Goal: Navigation & Orientation: Locate item on page

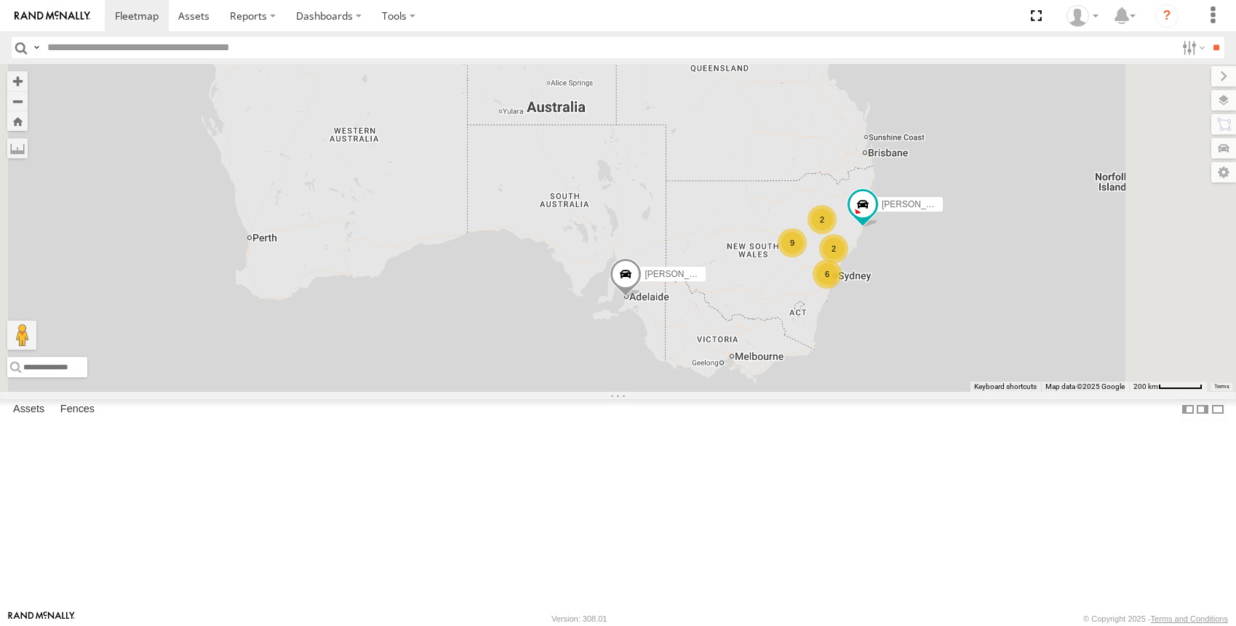
drag, startPoint x: 921, startPoint y: 367, endPoint x: 814, endPoint y: 355, distance: 107.7
click at [814, 355] on div "[PERSON_NAME] - NEW ute 6 9 [PERSON_NAME] 2 2" at bounding box center [618, 227] width 1236 height 327
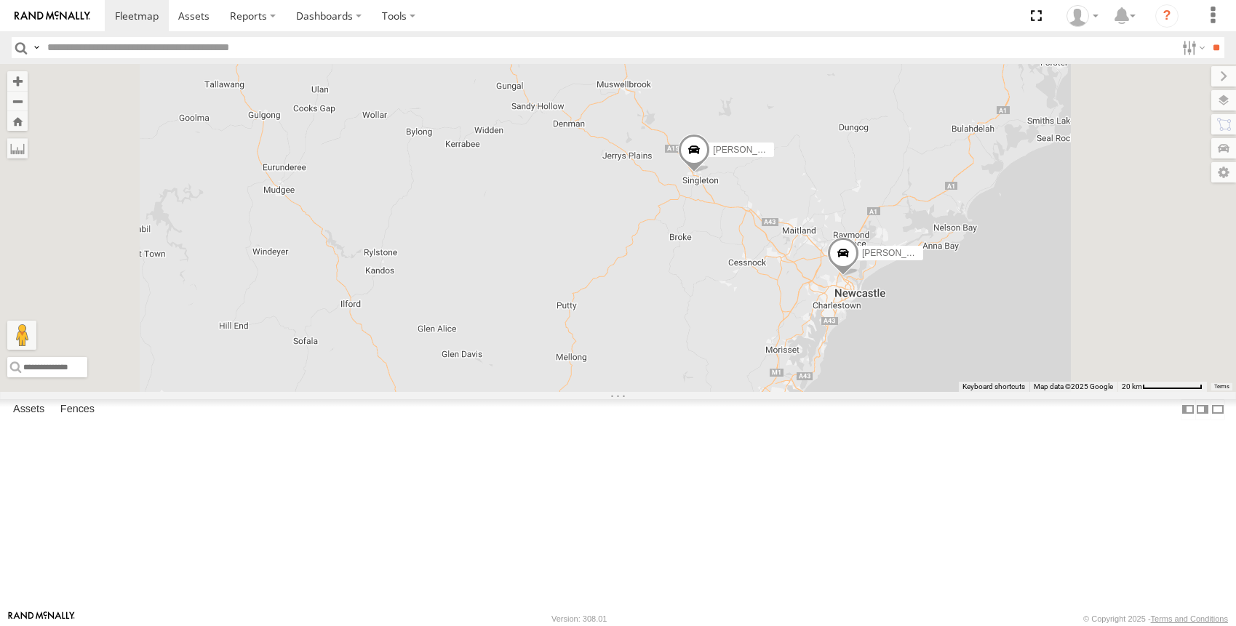
drag, startPoint x: 949, startPoint y: 439, endPoint x: 998, endPoint y: 207, distance: 237.3
click at [998, 207] on div "[PERSON_NAME] - NEW ute [PERSON_NAME] [PERSON_NAME] [PERSON_NAME] [PERSON_NAME]…" at bounding box center [618, 227] width 1236 height 327
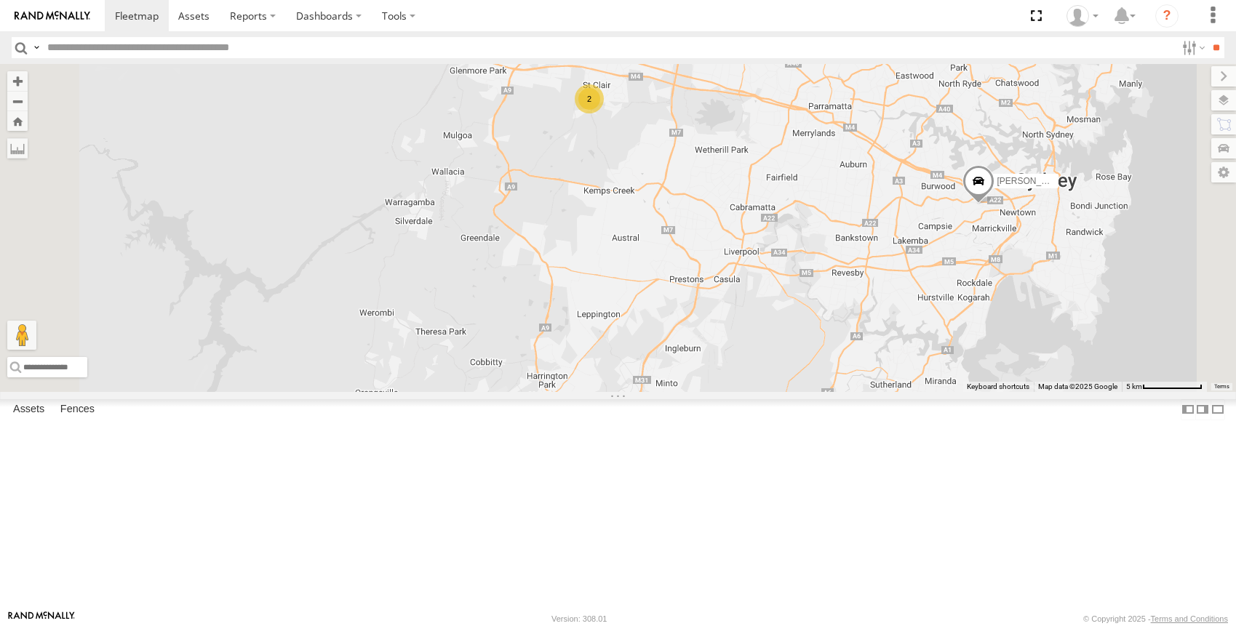
drag, startPoint x: 814, startPoint y: 295, endPoint x: 815, endPoint y: 330, distance: 34.9
click at [815, 330] on div "[PERSON_NAME] - NEW ute [PERSON_NAME] [PERSON_NAME] [PERSON_NAME] [PERSON_NAME]…" at bounding box center [618, 227] width 1236 height 327
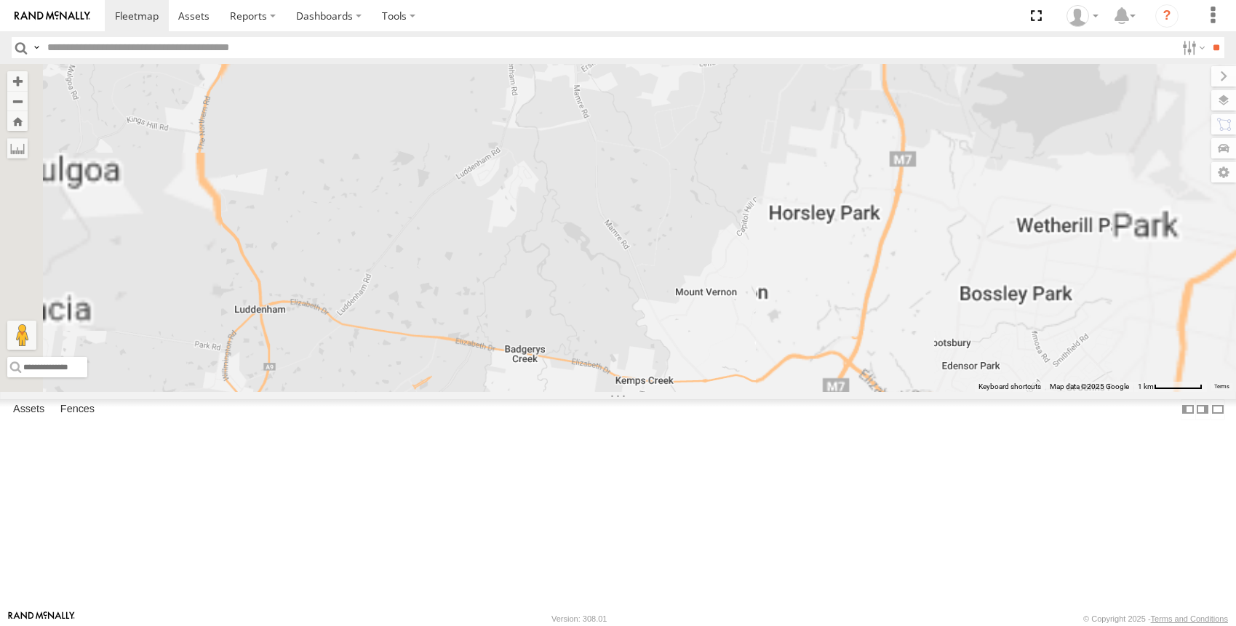
drag, startPoint x: 770, startPoint y: 287, endPoint x: 769, endPoint y: 343, distance: 55.3
click at [769, 343] on div "[PERSON_NAME] - NEW ute [PERSON_NAME] [PERSON_NAME] [PERSON_NAME] [PERSON_NAME]…" at bounding box center [618, 227] width 1236 height 327
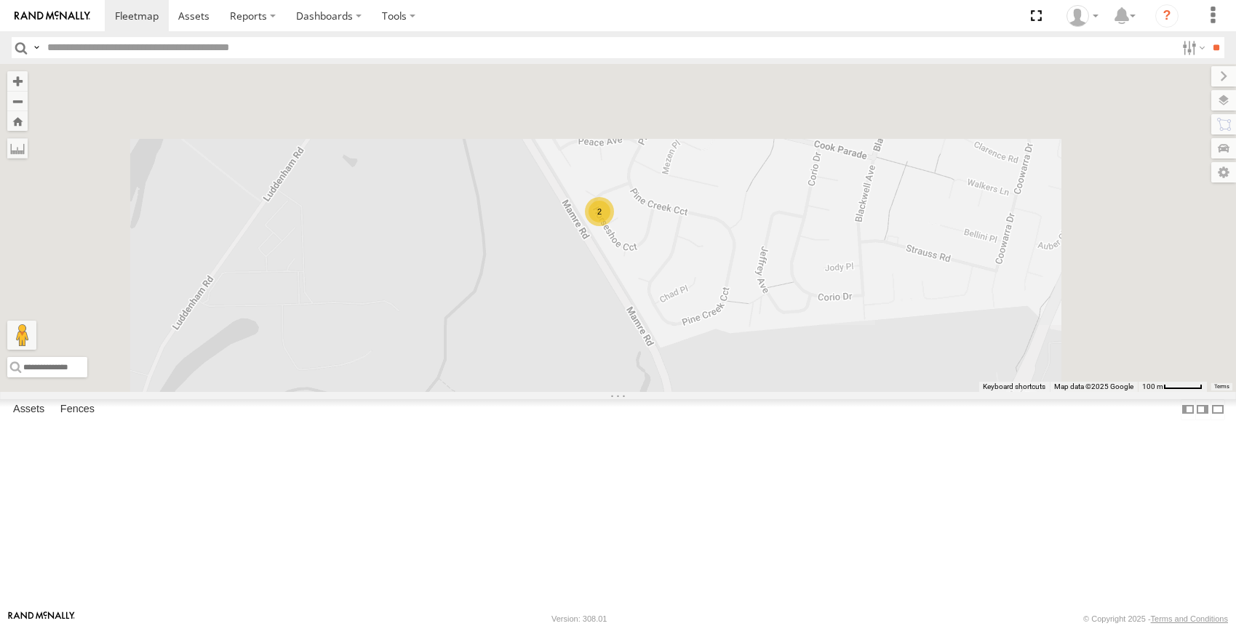
drag, startPoint x: 763, startPoint y: 354, endPoint x: 759, endPoint y: 443, distance: 89.6
click at [759, 391] on div "[PERSON_NAME] - NEW ute [PERSON_NAME] [PERSON_NAME] [PERSON_NAME] [PERSON_NAME]…" at bounding box center [618, 227] width 1236 height 327
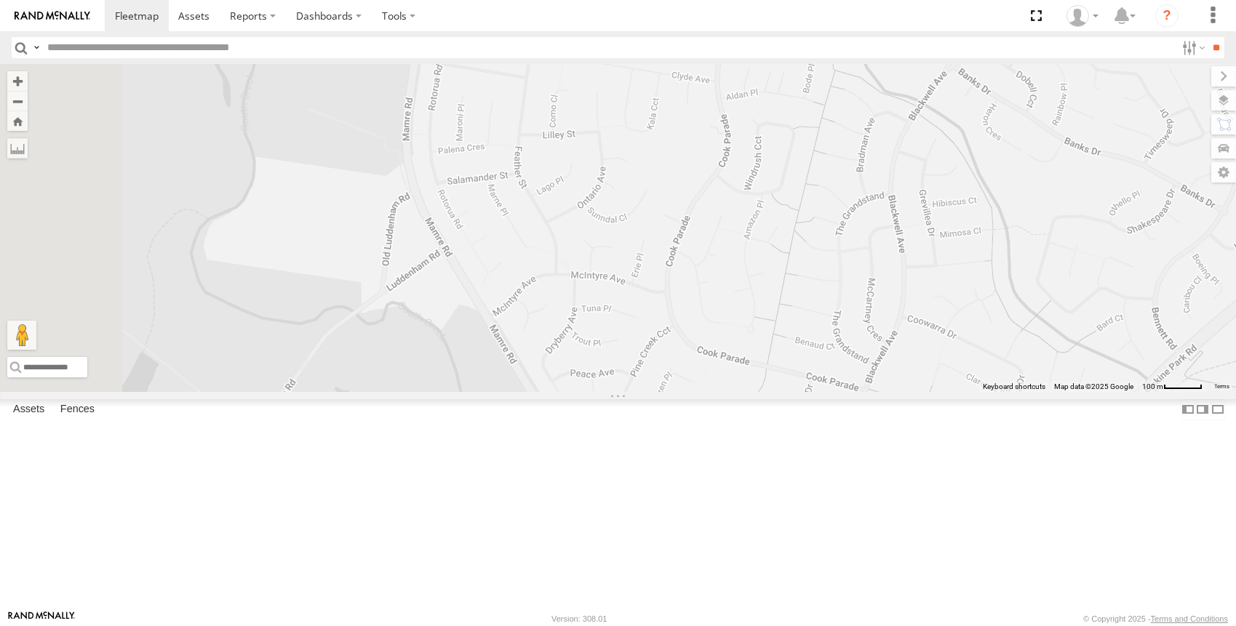
drag, startPoint x: 854, startPoint y: 501, endPoint x: 870, endPoint y: 296, distance: 205.1
click at [870, 296] on div "[PERSON_NAME] - NEW ute [PERSON_NAME] [PERSON_NAME] [PERSON_NAME] [PERSON_NAME]…" at bounding box center [618, 227] width 1236 height 327
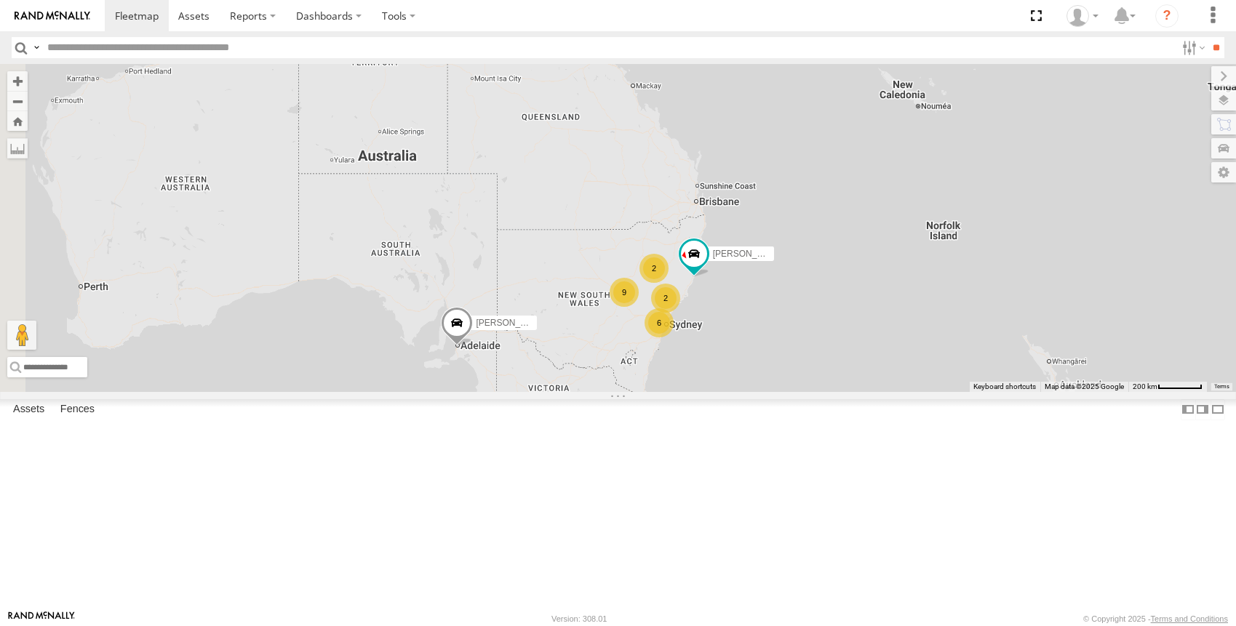
drag, startPoint x: 610, startPoint y: 324, endPoint x: 749, endPoint y: 398, distance: 156.5
click at [738, 391] on div "[PERSON_NAME] - NEW ute [PERSON_NAME] 6 9 2 2" at bounding box center [618, 227] width 1236 height 327
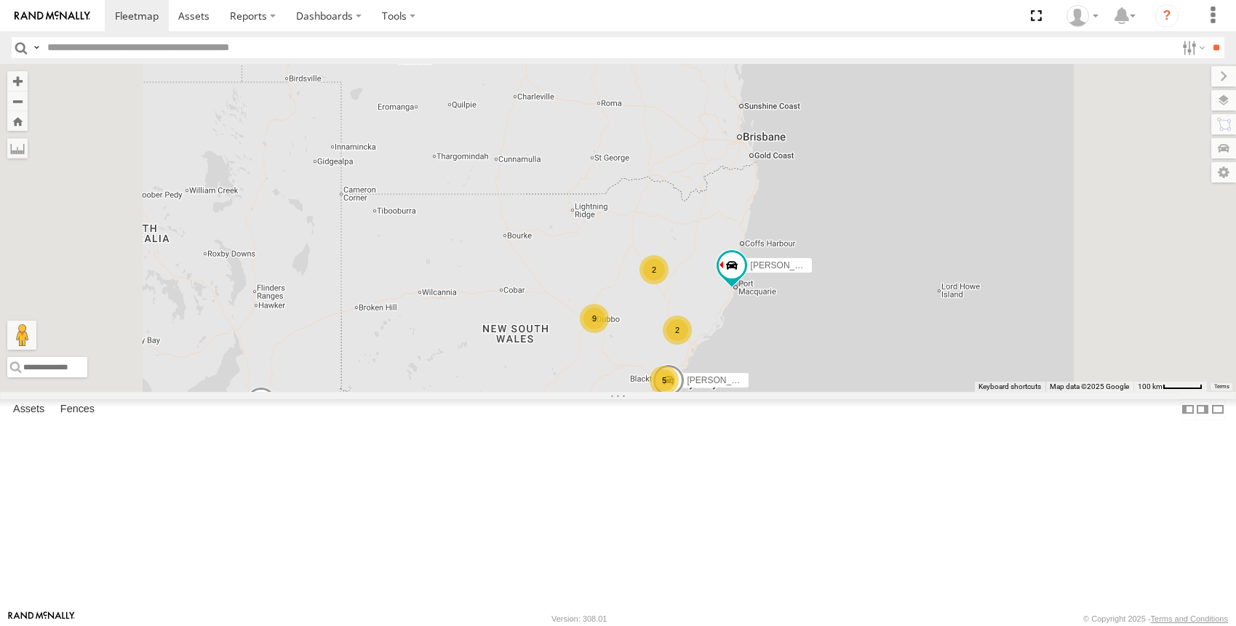
click at [698, 391] on div "[PERSON_NAME] [PERSON_NAME] - NEW ute 5 9 [PERSON_NAME] 2 2" at bounding box center [618, 227] width 1236 height 327
drag, startPoint x: 695, startPoint y: 382, endPoint x: 693, endPoint y: 328, distance: 53.9
click at [693, 328] on div "[PERSON_NAME] [PERSON_NAME] - NEW ute 5 9 [PERSON_NAME] 2 2" at bounding box center [618, 227] width 1236 height 327
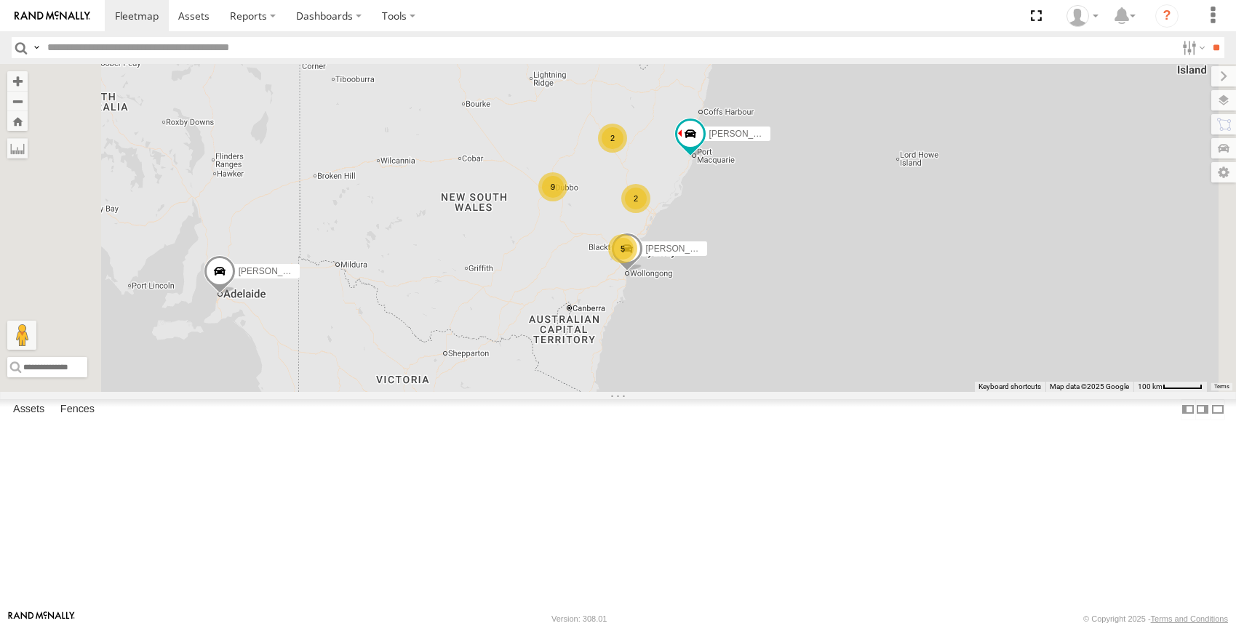
drag, startPoint x: 691, startPoint y: 328, endPoint x: 650, endPoint y: 196, distance: 138.1
click at [650, 196] on div "[PERSON_NAME] [PERSON_NAME] - NEW ute 5 9 [PERSON_NAME] 2 2" at bounding box center [618, 227] width 1236 height 327
click at [803, 248] on div "[PERSON_NAME] [PERSON_NAME] [PERSON_NAME] - NEW ute 5 9 2 2" at bounding box center [618, 227] width 1236 height 327
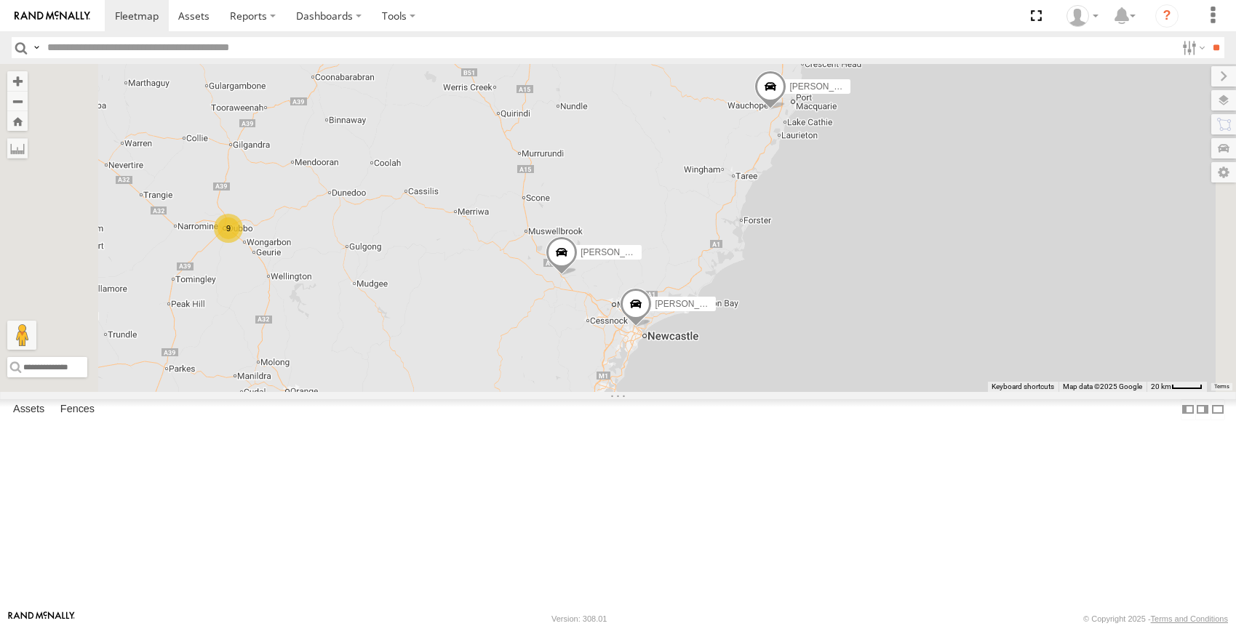
drag, startPoint x: 923, startPoint y: 258, endPoint x: 885, endPoint y: 282, distance: 44.8
click at [885, 282] on div "[PERSON_NAME] [PERSON_NAME] [PERSON_NAME] - NEW ute 3 9 [PERSON_NAME] [PERSON_N…" at bounding box center [618, 227] width 1236 height 327
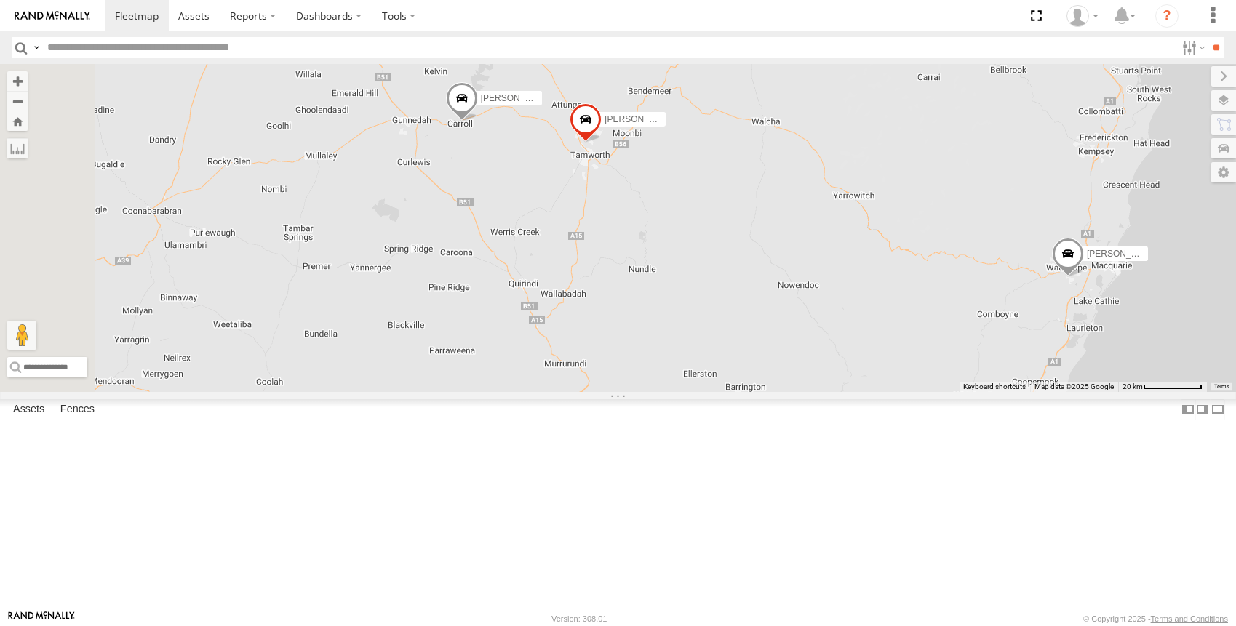
drag, startPoint x: 610, startPoint y: 209, endPoint x: 912, endPoint y: 351, distance: 333.2
click at [912, 351] on div "[PERSON_NAME] [PERSON_NAME] [PERSON_NAME] - NEW ute [PERSON_NAME] [PERSON_NAME]…" at bounding box center [618, 227] width 1236 height 327
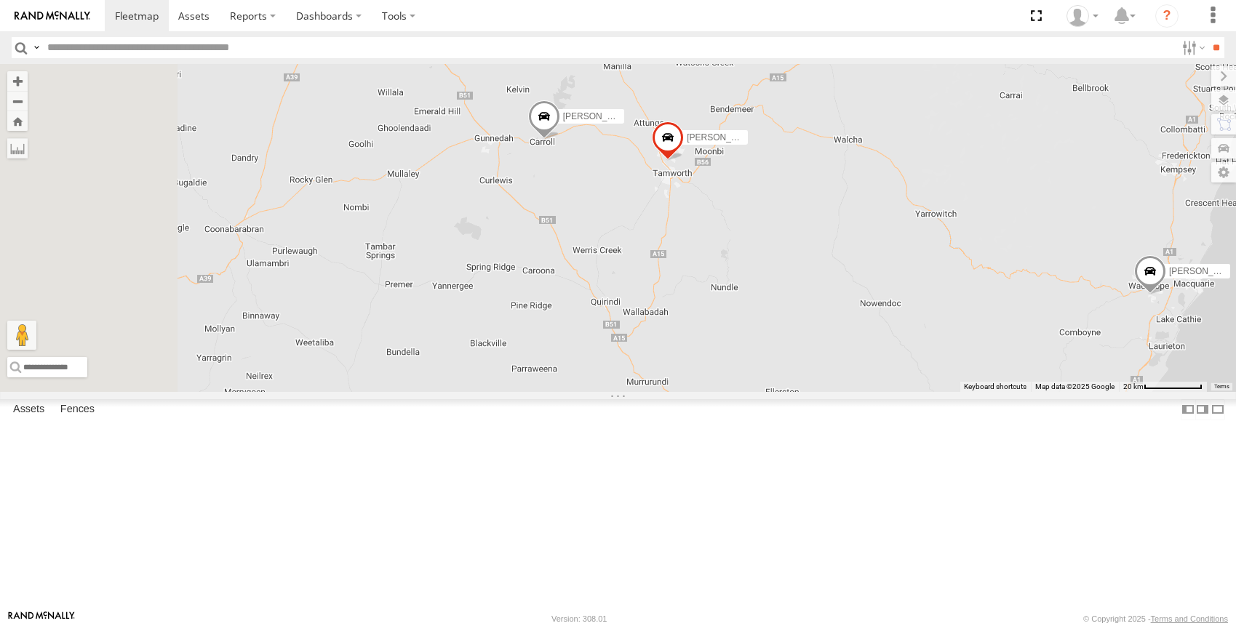
click at [684, 162] on span at bounding box center [668, 141] width 32 height 39
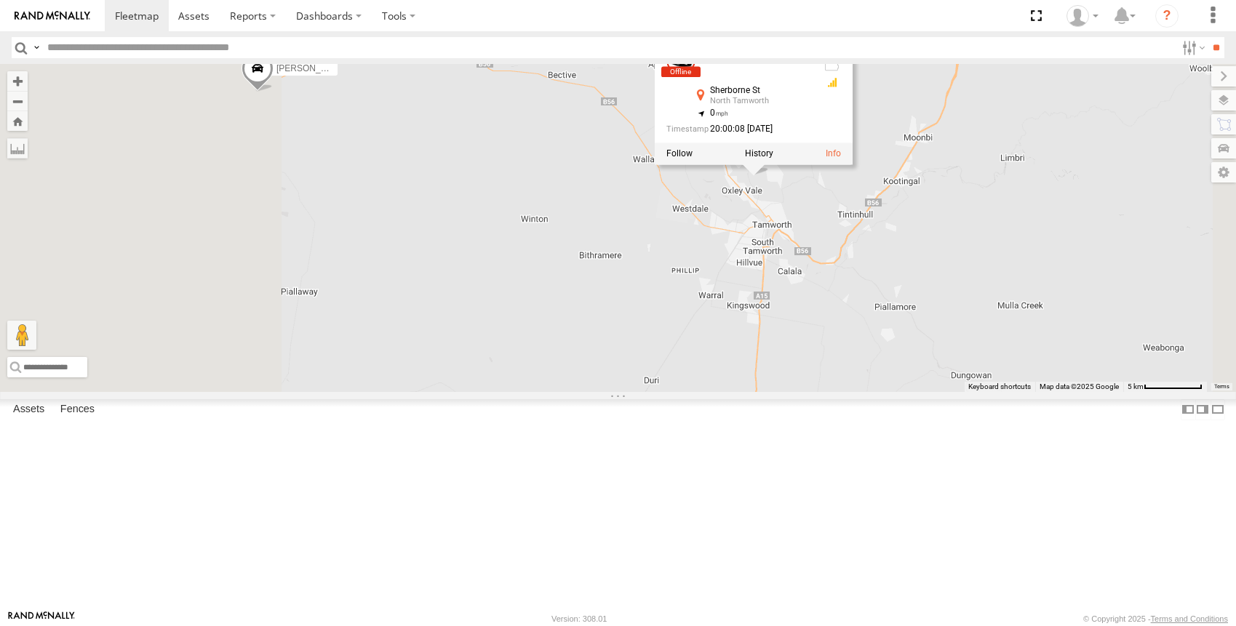
drag, startPoint x: 597, startPoint y: 312, endPoint x: 785, endPoint y: 360, distance: 194.4
click at [781, 361] on div "[PERSON_NAME] [PERSON_NAME] [PERSON_NAME] - NEW ute [PERSON_NAME] [PERSON_NAME]…" at bounding box center [618, 227] width 1236 height 327
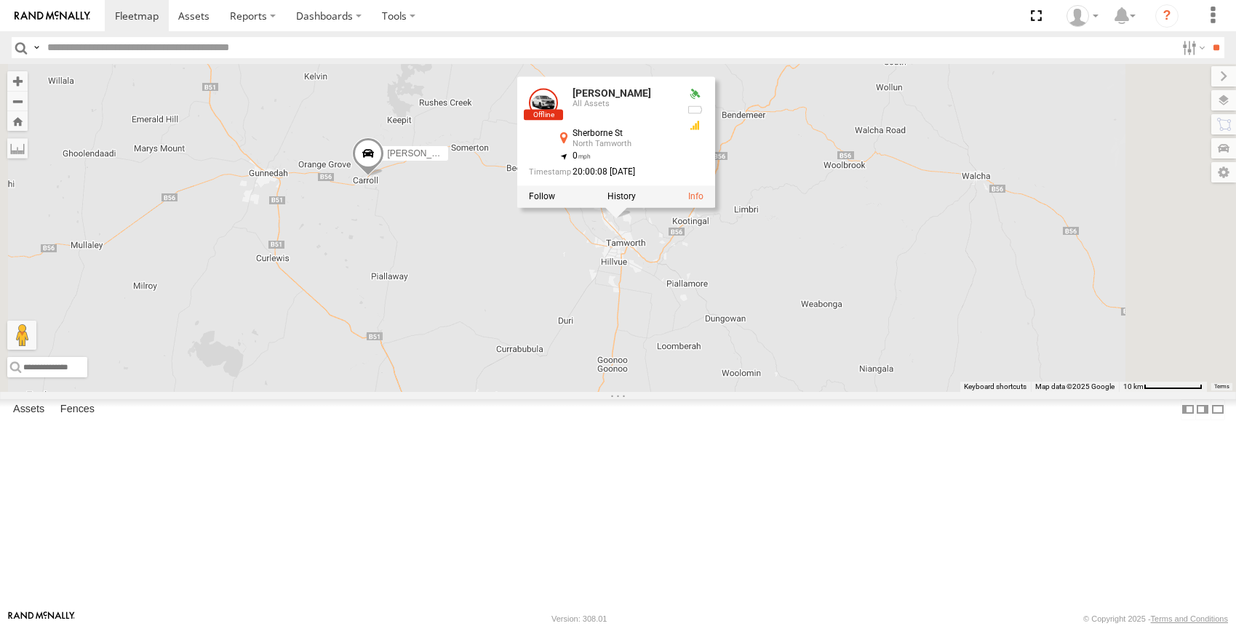
drag, startPoint x: 930, startPoint y: 405, endPoint x: 772, endPoint y: 384, distance: 159.3
click at [772, 384] on div "[PERSON_NAME] [PERSON_NAME] [PERSON_NAME] - NEW ute [PERSON_NAME] [PERSON_NAME]…" at bounding box center [618, 227] width 1236 height 327
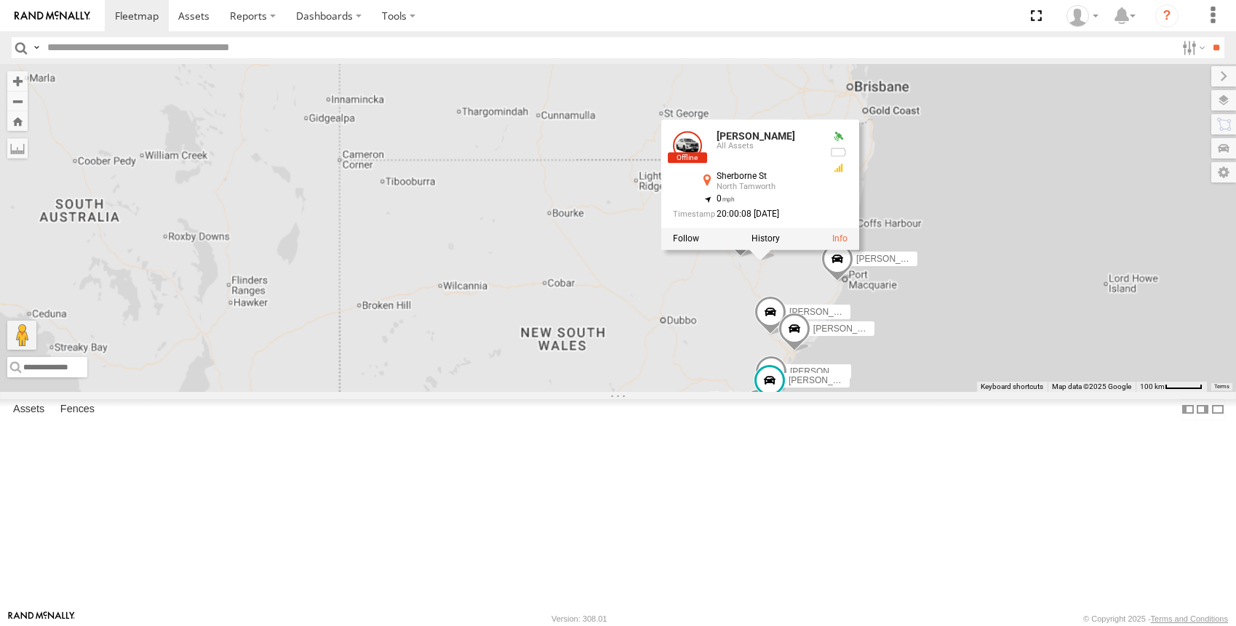
drag, startPoint x: 939, startPoint y: 455, endPoint x: 909, endPoint y: 346, distance: 113.3
click at [920, 374] on div "[PERSON_NAME] [PERSON_NAME] [PERSON_NAME] - NEW ute [PERSON_NAME] [PERSON_NAME]…" at bounding box center [618, 227] width 1236 height 327
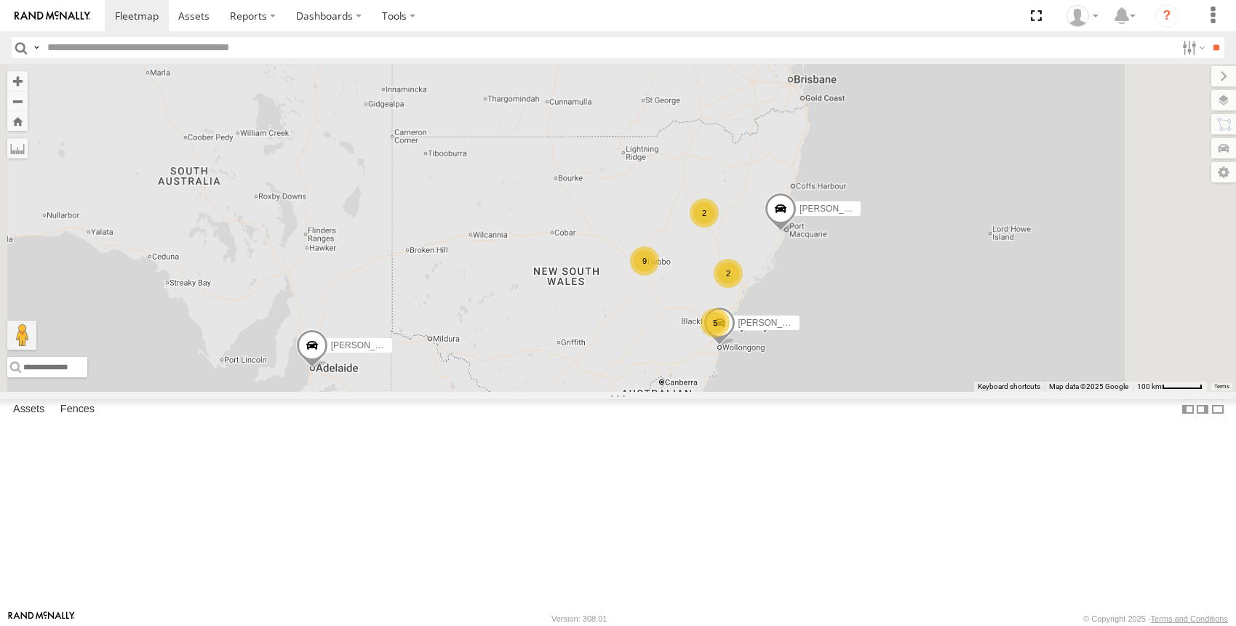
drag, startPoint x: 840, startPoint y: 396, endPoint x: 787, endPoint y: 351, distance: 68.7
click at [787, 351] on div "[PERSON_NAME] [PERSON_NAME] [PERSON_NAME] - NEW ute 5 9 2 2" at bounding box center [618, 227] width 1236 height 327
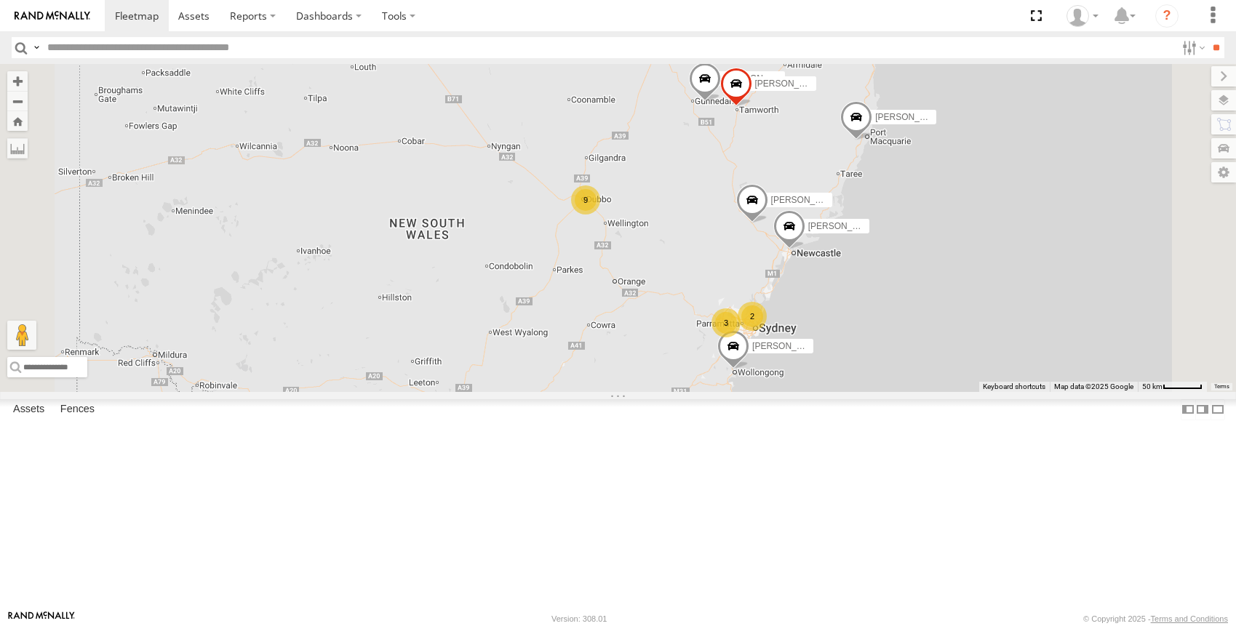
drag, startPoint x: 853, startPoint y: 385, endPoint x: 820, endPoint y: 338, distance: 57.3
click at [819, 338] on div "[PERSON_NAME] [PERSON_NAME] [PERSON_NAME] - NEW ute 3 9 2 [PERSON_NAME] [PERSON…" at bounding box center [618, 227] width 1236 height 327
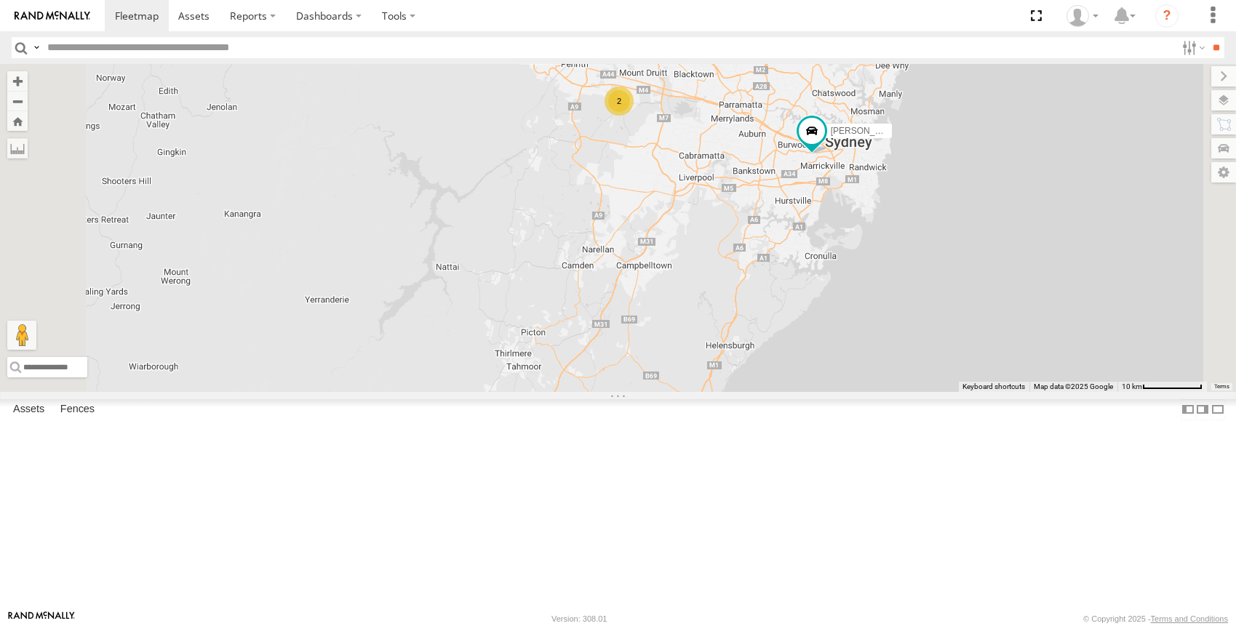
drag, startPoint x: 837, startPoint y: 430, endPoint x: 645, endPoint y: 376, distance: 199.5
click at [645, 376] on div "[PERSON_NAME] [PERSON_NAME] [PERSON_NAME] - NEW ute [PERSON_NAME] [PERSON_NAME]…" at bounding box center [618, 227] width 1236 height 327
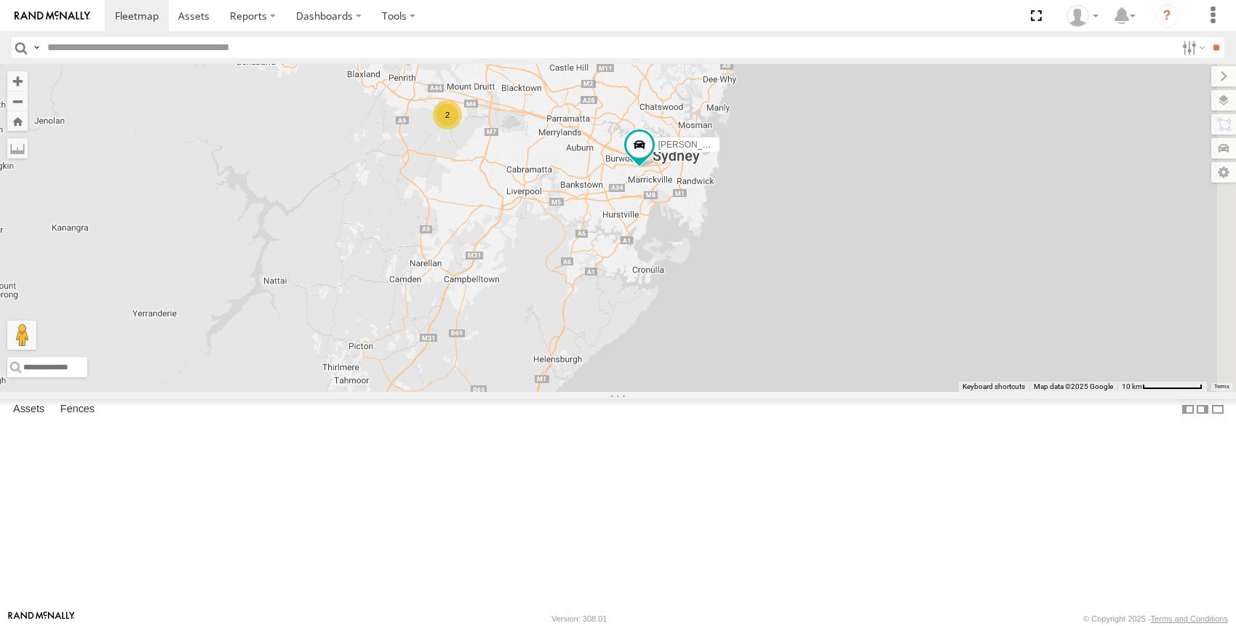
drag, startPoint x: 724, startPoint y: 224, endPoint x: 757, endPoint y: 310, distance: 92.1
click at [755, 310] on div "[PERSON_NAME] [PERSON_NAME] [PERSON_NAME] - NEW ute [PERSON_NAME] [PERSON_NAME]…" at bounding box center [618, 227] width 1236 height 327
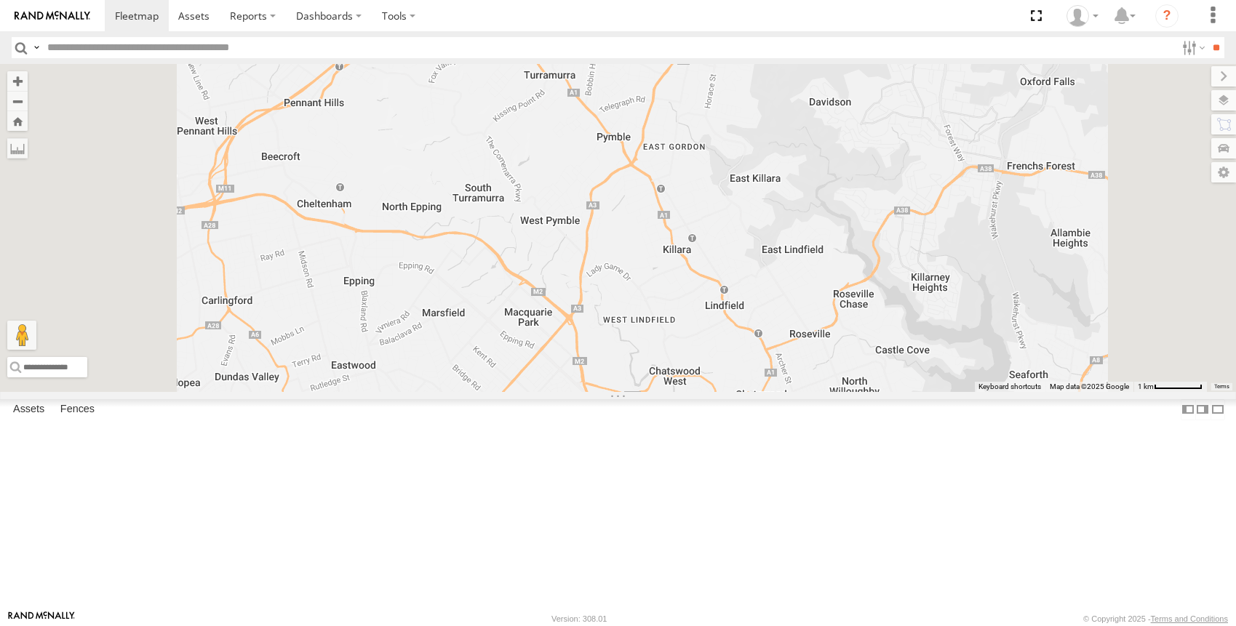
drag, startPoint x: 930, startPoint y: 183, endPoint x: 914, endPoint y: 264, distance: 83.0
click at [914, 264] on div "[PERSON_NAME] [PERSON_NAME] [PERSON_NAME] - NEW ute [PERSON_NAME] [PERSON_NAME]…" at bounding box center [618, 227] width 1236 height 327
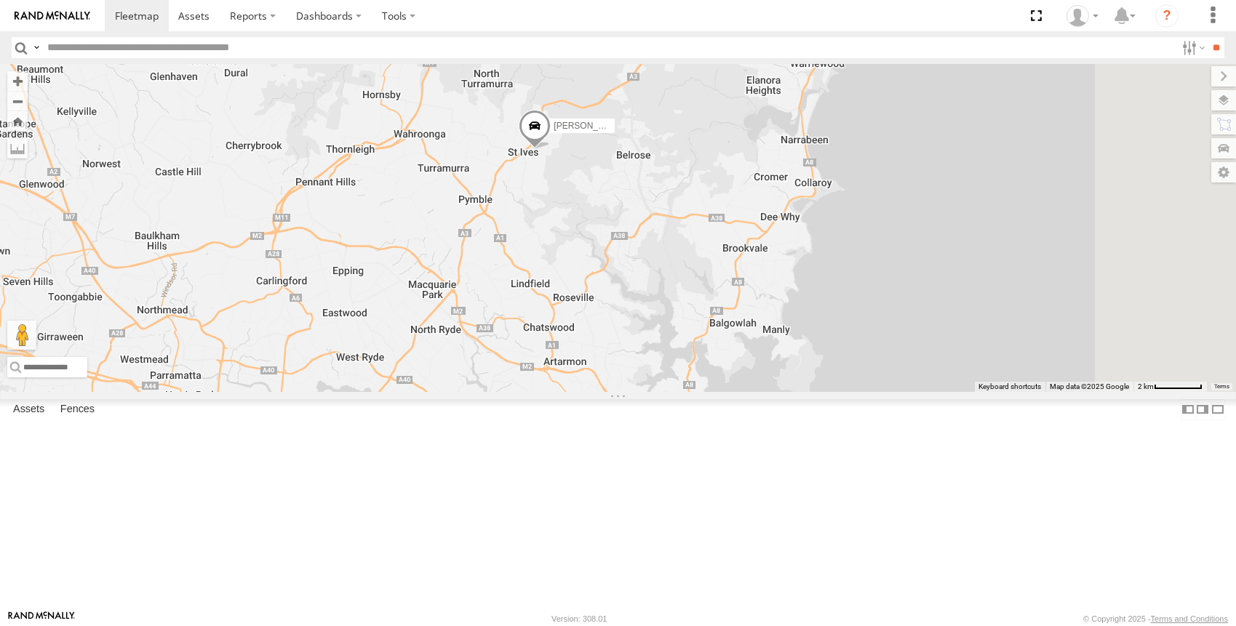
drag, startPoint x: 796, startPoint y: 401, endPoint x: 761, endPoint y: 352, distance: 60.0
click at [759, 355] on div "[PERSON_NAME] [PERSON_NAME] [PERSON_NAME] - NEW ute [PERSON_NAME] [PERSON_NAME]…" at bounding box center [618, 227] width 1236 height 327
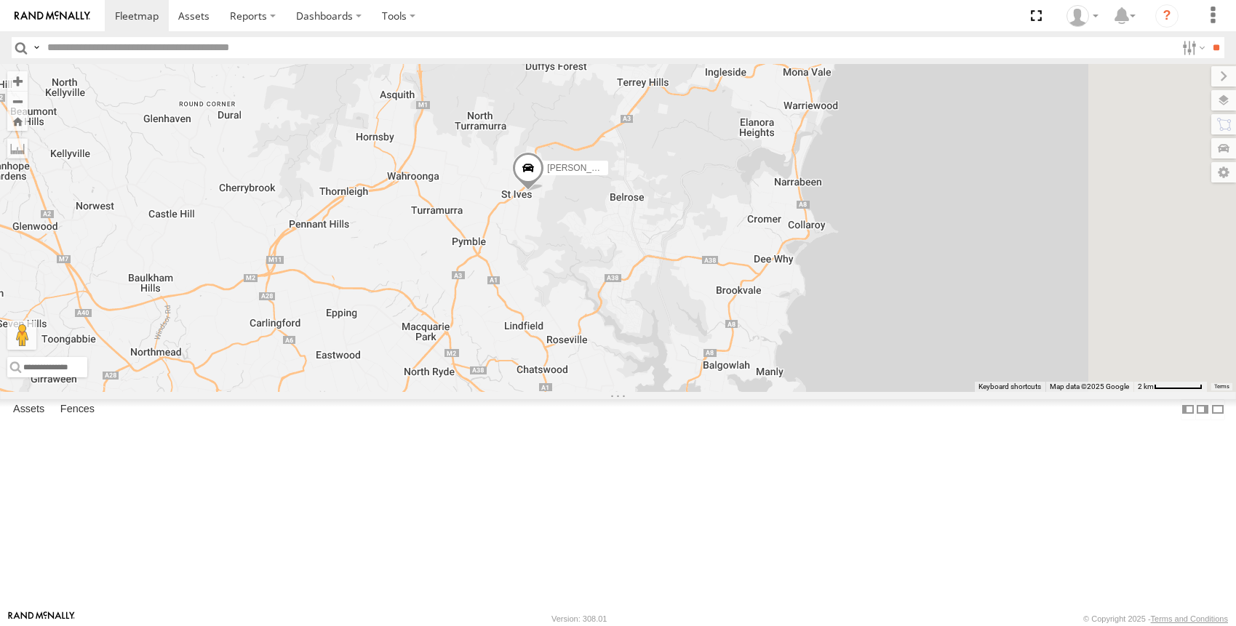
click at [740, 354] on div "[PERSON_NAME] [PERSON_NAME] [PERSON_NAME] - NEW ute [PERSON_NAME] [PERSON_NAME]…" at bounding box center [618, 227] width 1236 height 327
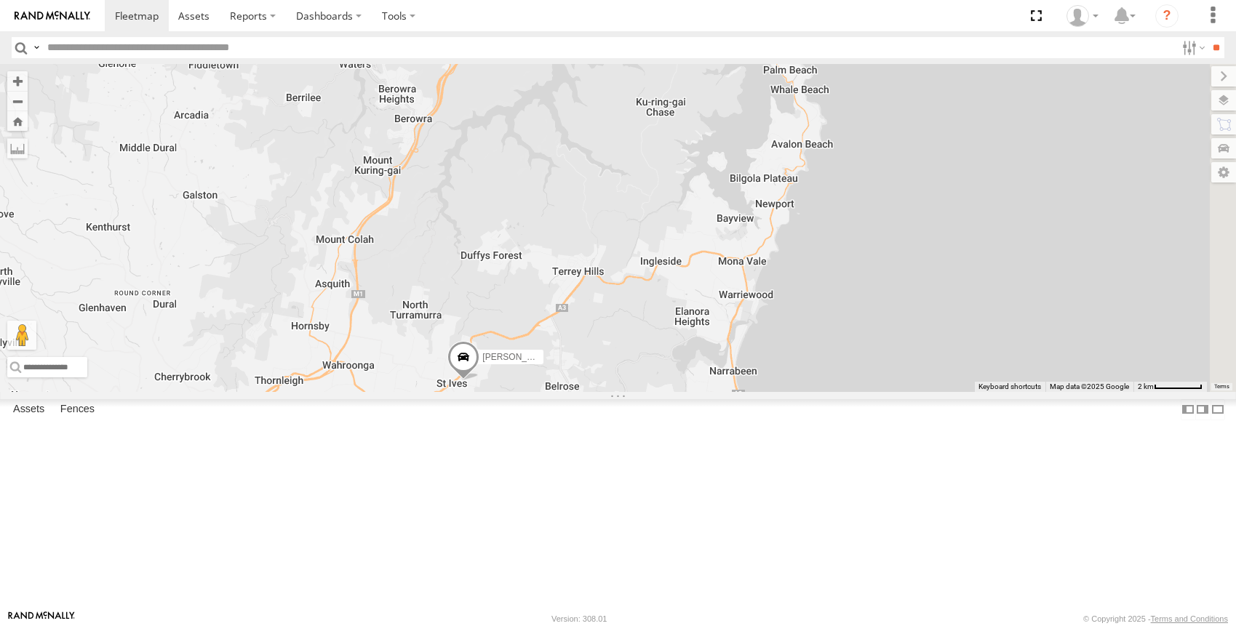
drag, startPoint x: 868, startPoint y: 278, endPoint x: 820, endPoint y: 418, distance: 148.4
click at [820, 391] on div "[PERSON_NAME] [PERSON_NAME] [PERSON_NAME] - NEW ute [PERSON_NAME] [PERSON_NAME]…" at bounding box center [618, 227] width 1236 height 327
drag, startPoint x: 769, startPoint y: 456, endPoint x: 852, endPoint y: 386, distance: 108.4
click at [851, 387] on div "[PERSON_NAME] [PERSON_NAME] [PERSON_NAME] - NEW ute [PERSON_NAME] [PERSON_NAME]…" at bounding box center [618, 227] width 1236 height 327
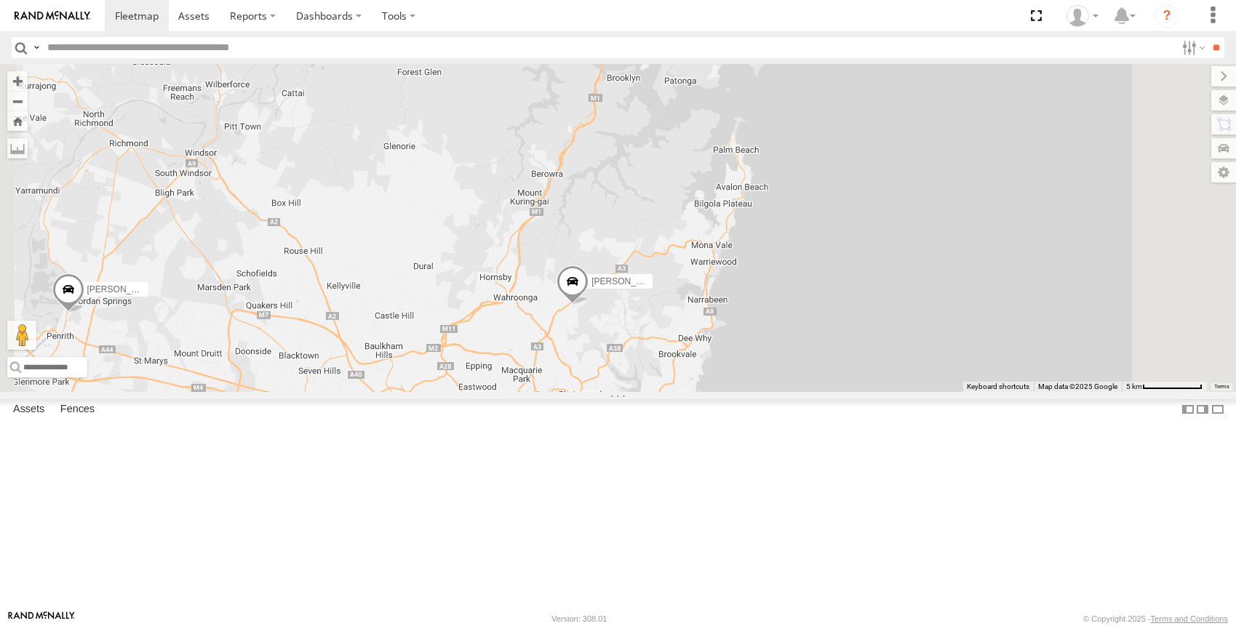
drag, startPoint x: 651, startPoint y: 346, endPoint x: 702, endPoint y: 274, distance: 88.8
click at [701, 274] on div "[PERSON_NAME] [PERSON_NAME] [PERSON_NAME] - NEW ute [PERSON_NAME] [PERSON_NAME]…" at bounding box center [618, 227] width 1236 height 327
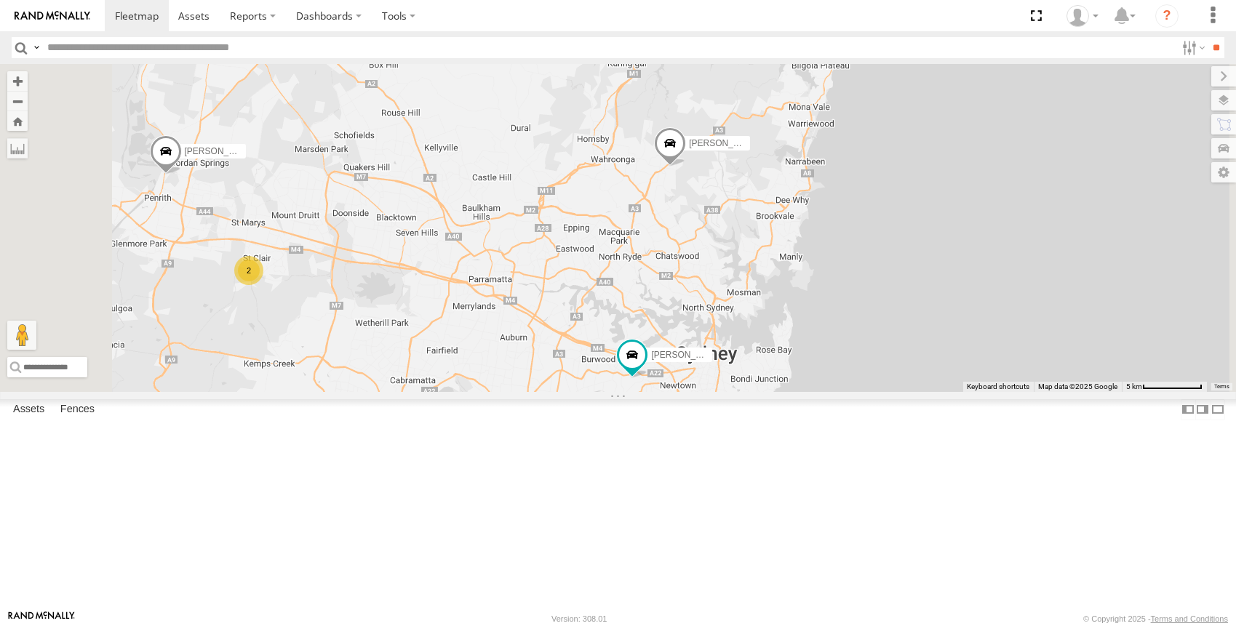
drag, startPoint x: 706, startPoint y: 402, endPoint x: 770, endPoint y: 330, distance: 95.9
click at [770, 330] on div "[PERSON_NAME] [PERSON_NAME] [PERSON_NAME] - NEW ute [PERSON_NAME] [PERSON_NAME]…" at bounding box center [618, 227] width 1236 height 327
